Goal: Information Seeking & Learning: Learn about a topic

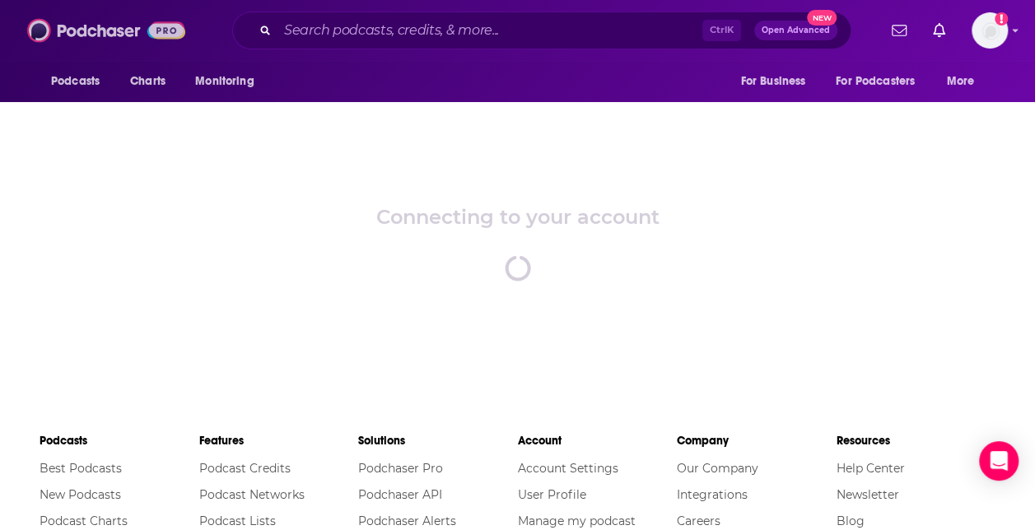
click at [102, 33] on img at bounding box center [106, 30] width 158 height 31
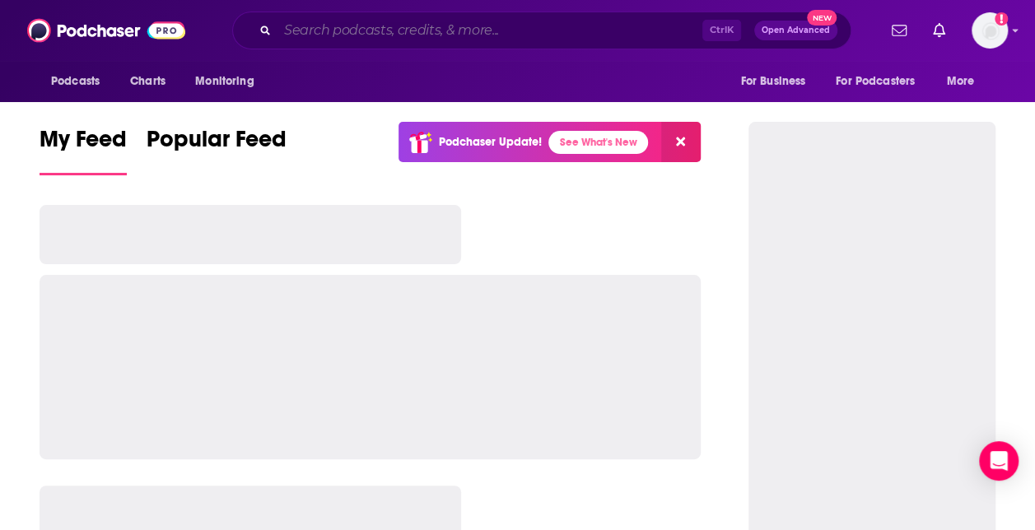
click at [365, 30] on input "Search podcasts, credits, & more..." at bounding box center [489, 30] width 425 height 26
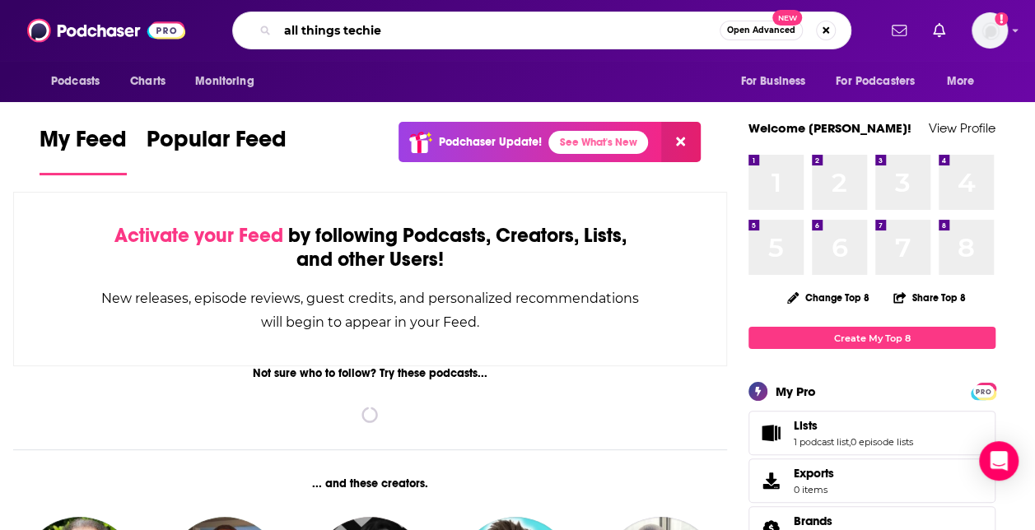
type input "all things techie"
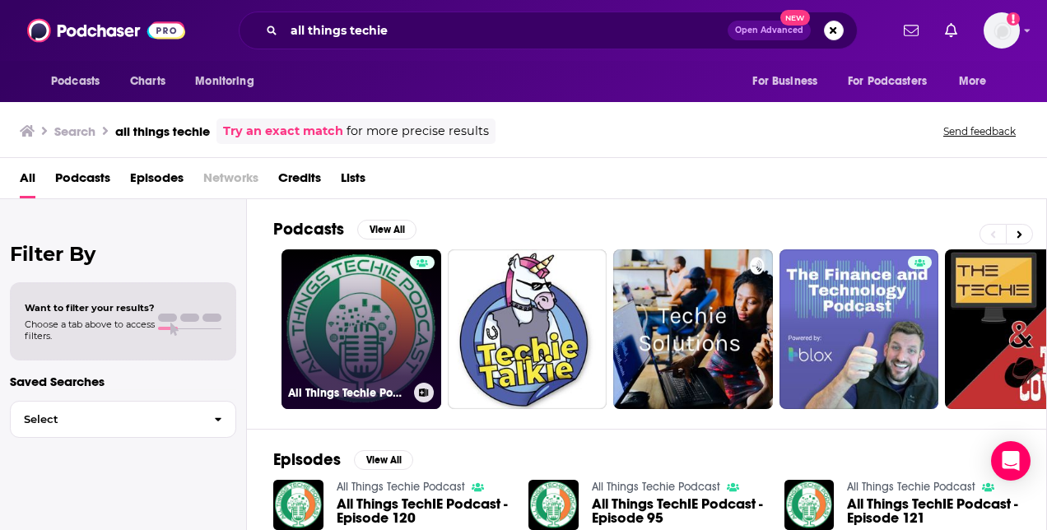
click at [358, 316] on link "All Things Techie Podcast" at bounding box center [362, 329] width 160 height 160
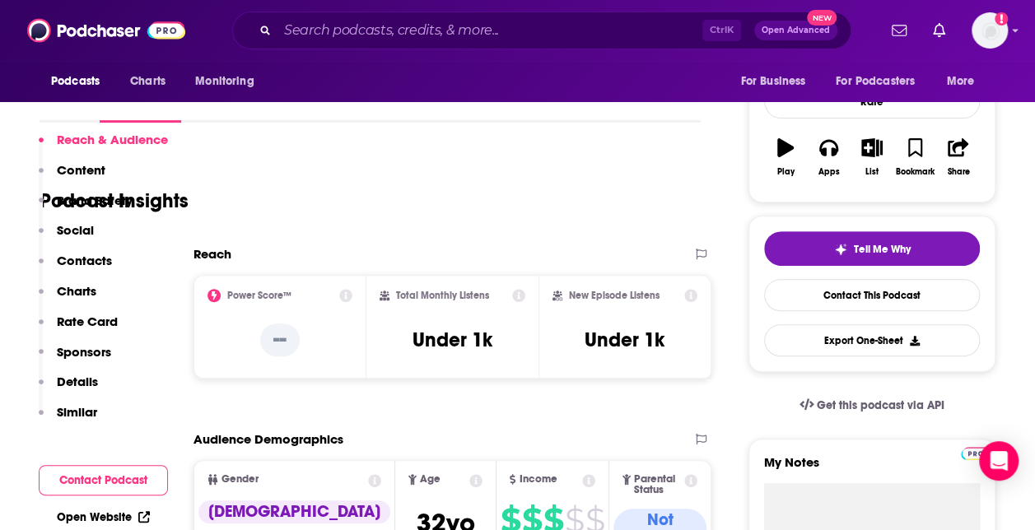
scroll to position [329, 0]
